Goal: Navigation & Orientation: Find specific page/section

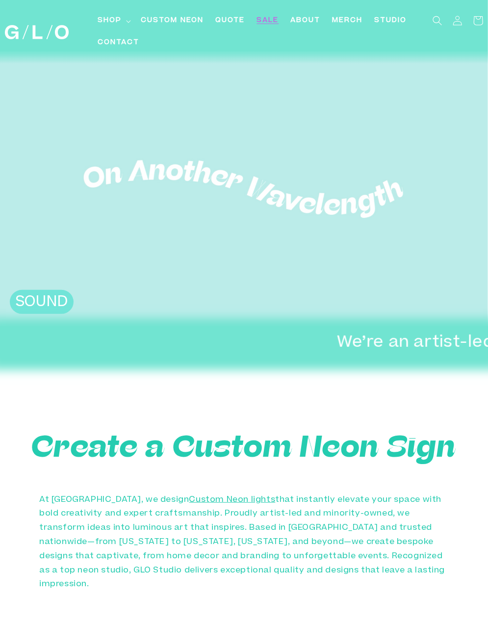
click at [266, 22] on span "SALE" at bounding box center [267, 21] width 22 height 10
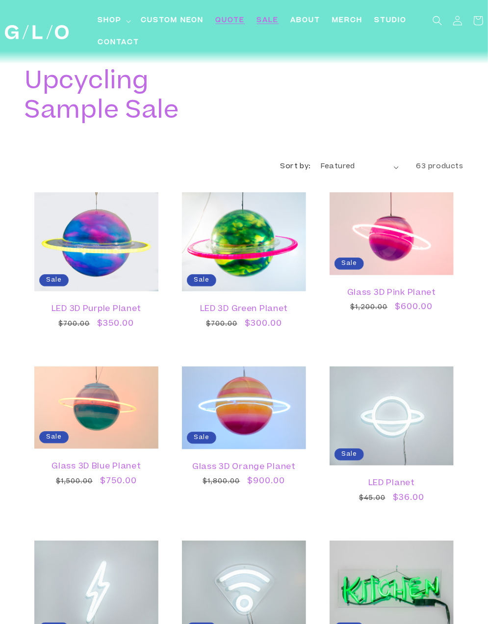
click at [228, 23] on span "Quote" at bounding box center [229, 21] width 29 height 10
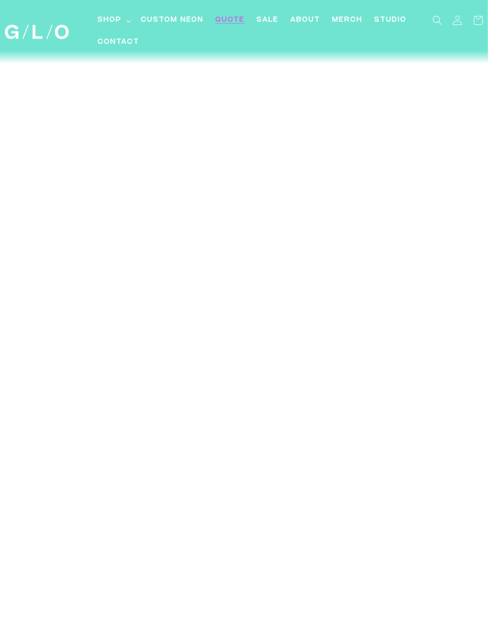
scroll to position [3823, 0]
click at [269, 17] on span "SALE" at bounding box center [267, 21] width 22 height 10
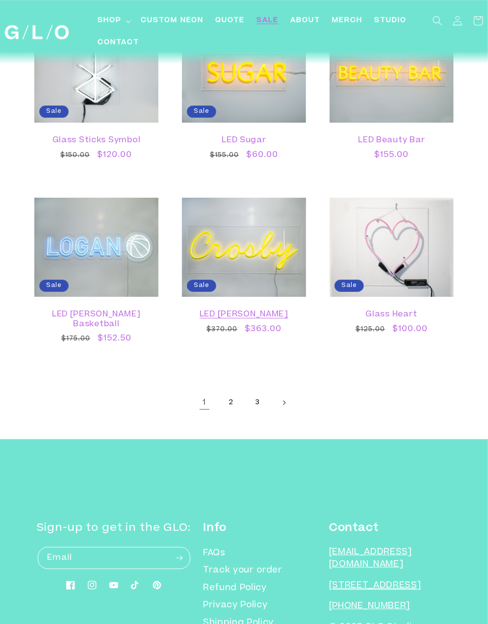
scroll to position [1224, 0]
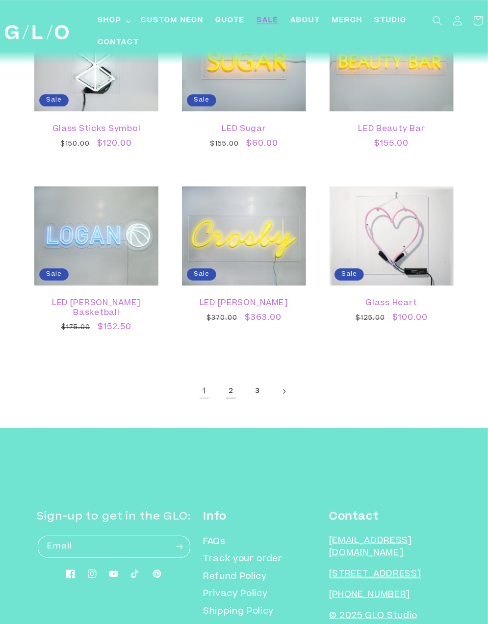
click at [231, 386] on link "2" at bounding box center [231, 391] width 22 height 22
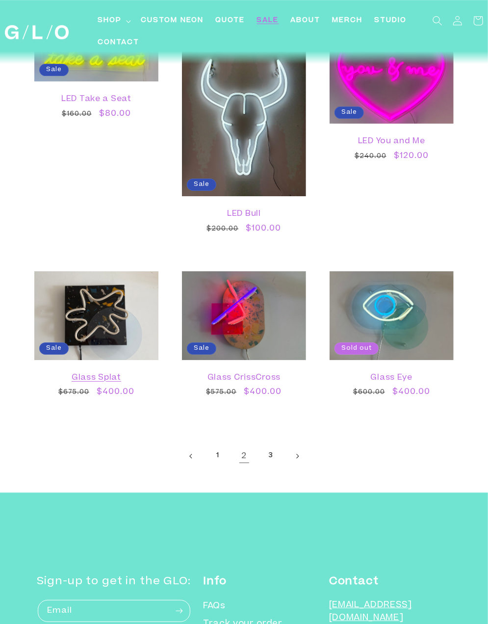
scroll to position [1274, 0]
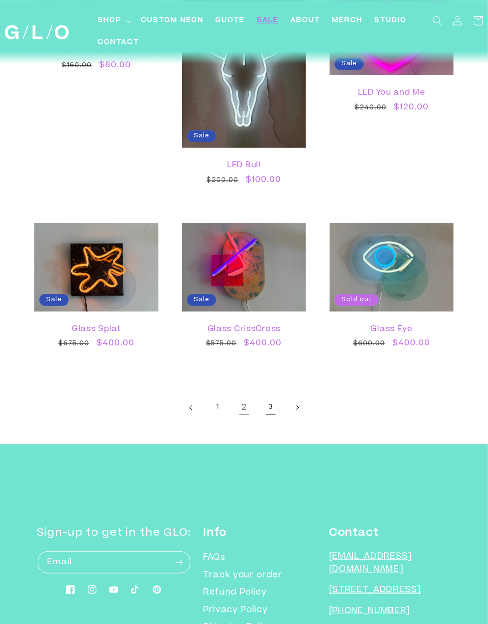
click at [273, 412] on link "3" at bounding box center [271, 408] width 22 height 22
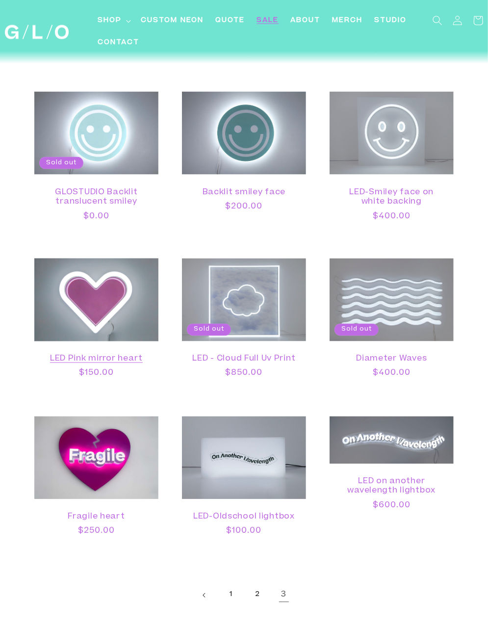
scroll to position [612, 0]
